Goal: Task Accomplishment & Management: Manage account settings

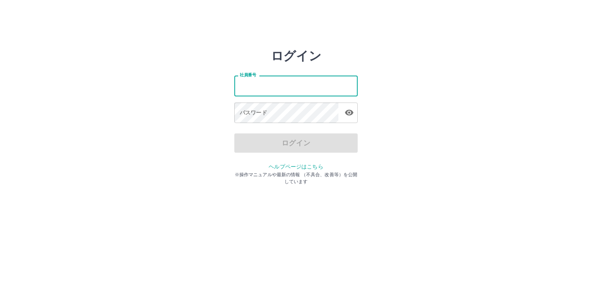
click at [254, 87] on input "社員番号" at bounding box center [295, 86] width 123 height 20
type input "*******"
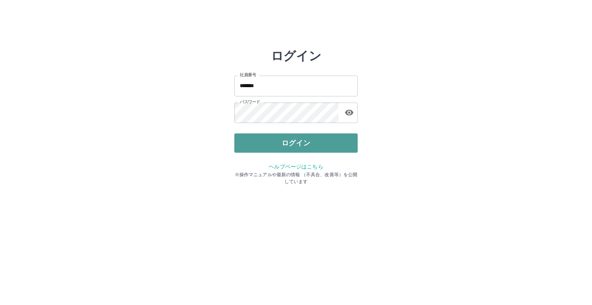
click at [295, 143] on button "ログイン" at bounding box center [295, 142] width 123 height 19
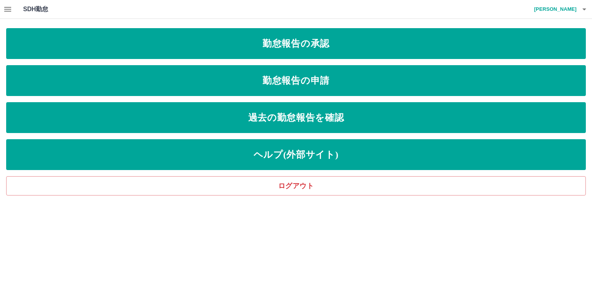
click at [8, 7] on icon "button" at bounding box center [7, 9] width 7 height 5
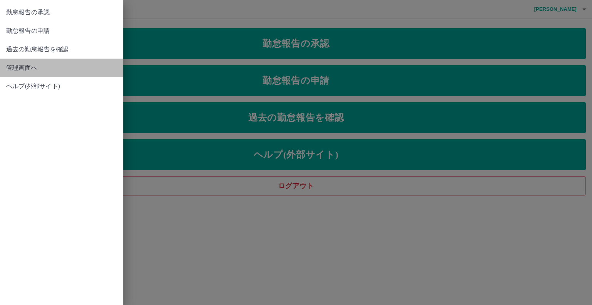
click at [22, 67] on span "管理画面へ" at bounding box center [61, 67] width 111 height 9
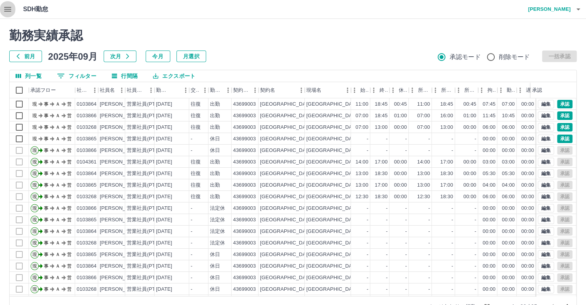
click at [7, 8] on icon "button" at bounding box center [7, 9] width 9 height 9
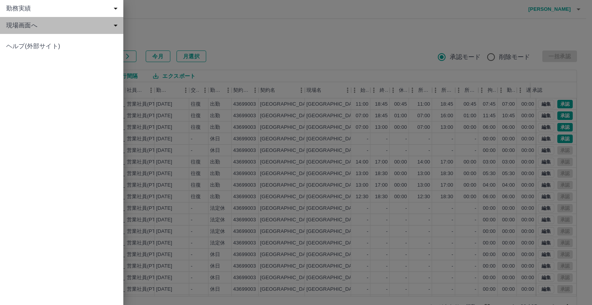
click at [53, 25] on span "現場画面へ" at bounding box center [63, 25] width 114 height 9
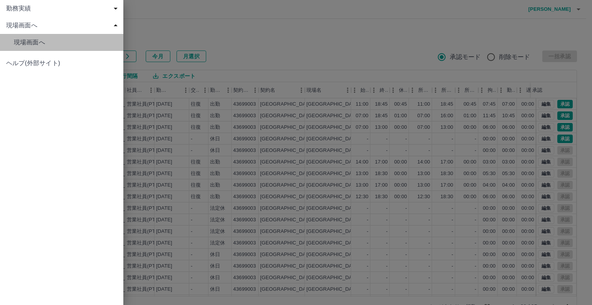
click at [37, 42] on span "現場画面へ" at bounding box center [65, 42] width 103 height 9
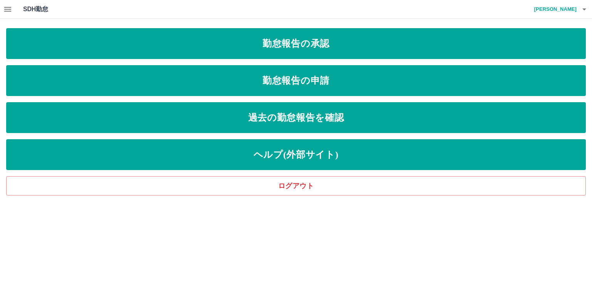
click at [156, 3] on div "SDH勤怠 [PERSON_NAME]" at bounding box center [296, 9] width 592 height 19
click at [367, 8] on div "SDH勤怠 [PERSON_NAME]" at bounding box center [296, 9] width 592 height 19
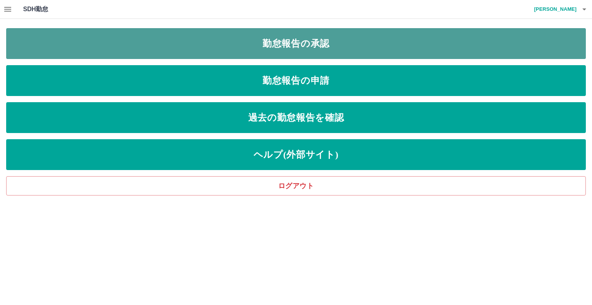
click at [306, 43] on link "勤怠報告の承認" at bounding box center [296, 43] width 580 height 31
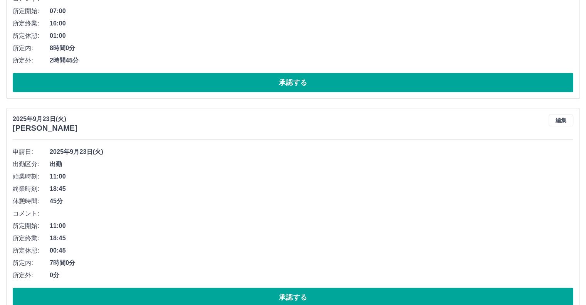
scroll to position [69, 0]
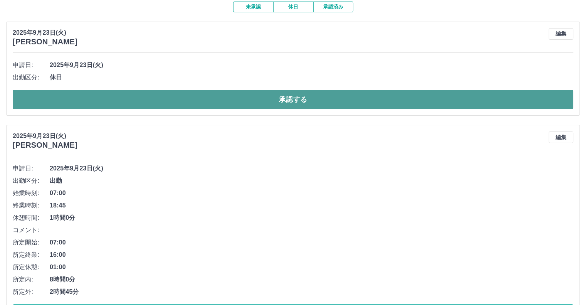
click at [295, 96] on button "承認する" at bounding box center [293, 99] width 561 height 19
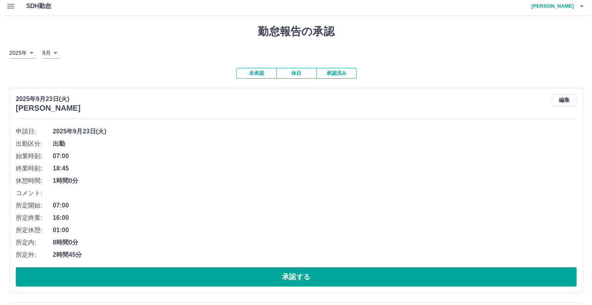
scroll to position [0, 0]
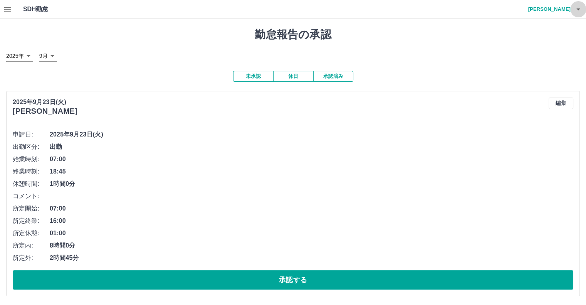
click at [578, 9] on icon "button" at bounding box center [579, 9] width 4 height 2
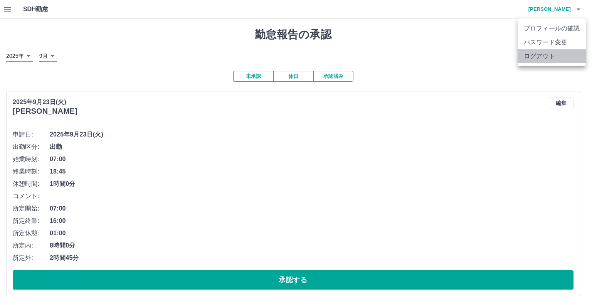
click at [544, 55] on li "ログアウト" at bounding box center [552, 56] width 68 height 14
